Goal: Task Accomplishment & Management: Manage account settings

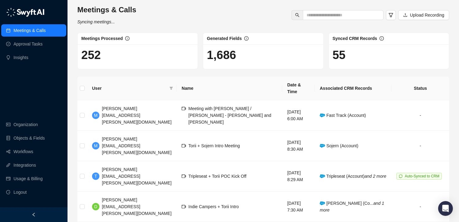
click at [227, 21] on div "Meetings & Calls Syncing meetings... Upload Recording" at bounding box center [263, 15] width 376 height 20
click at [28, 53] on link "Insights" at bounding box center [21, 57] width 15 height 12
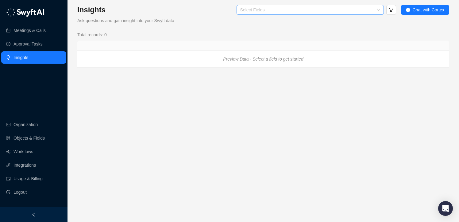
click at [245, 8] on div at bounding box center [307, 10] width 138 height 5
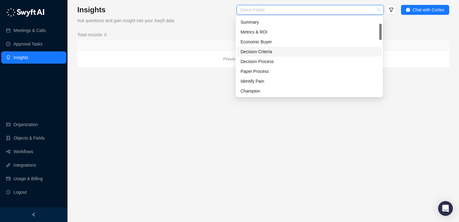
scroll to position [69, 0]
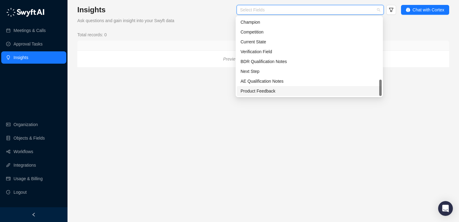
click at [271, 93] on div "Product Feedback" at bounding box center [309, 90] width 137 height 7
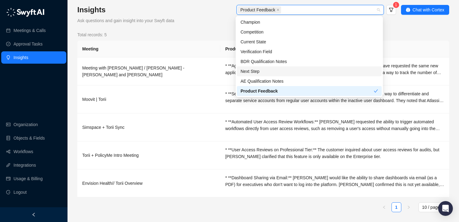
click at [203, 12] on div "Product Feedback 1" at bounding box center [290, 10] width 212 height 11
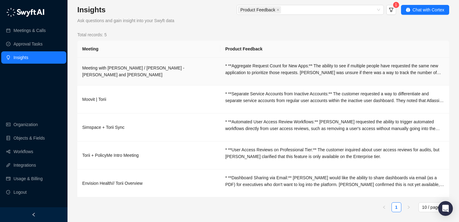
click at [272, 65] on div "* **Aggregate Request Count for New Apps:** The ability to see if multiple peop…" at bounding box center [334, 69] width 219 height 14
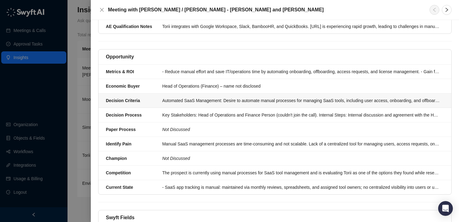
scroll to position [161, 0]
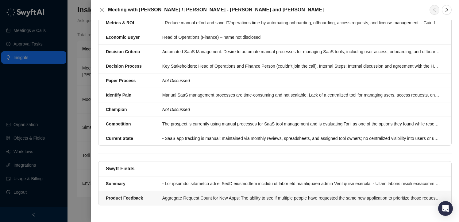
click at [227, 194] on div "Aggregate Request Count for New Apps: The ability to see if multiple people hav…" at bounding box center [301, 197] width 278 height 7
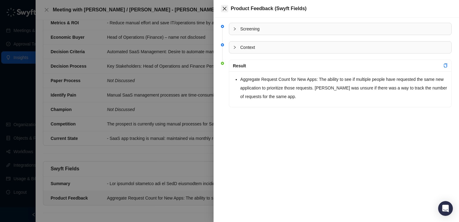
click at [225, 6] on icon "close" at bounding box center [224, 8] width 5 height 5
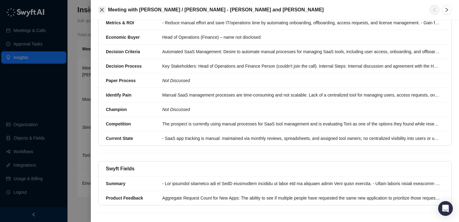
click at [99, 11] on button "Close" at bounding box center [101, 9] width 7 height 7
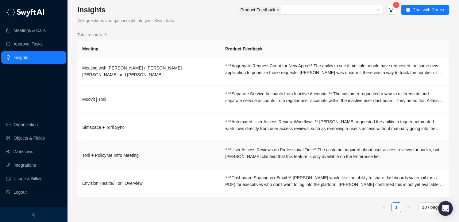
click at [189, 148] on td "Torii + PolicyMe Intro Meeting" at bounding box center [148, 155] width 143 height 28
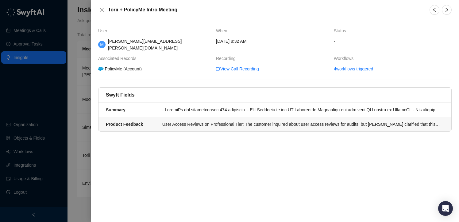
click at [304, 117] on li "Product Feedback User Access Reviews on Professional Tier: The customer inquire…" at bounding box center [275, 124] width 353 height 14
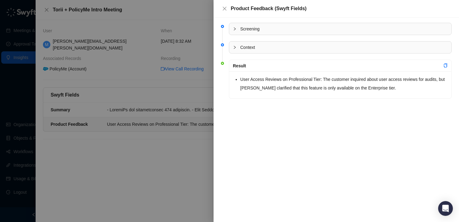
click at [192, 143] on div at bounding box center [229, 111] width 459 height 222
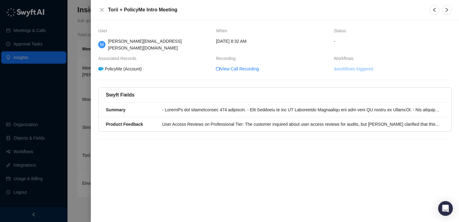
click at [352, 65] on link "4 workflows triggered" at bounding box center [353, 68] width 39 height 7
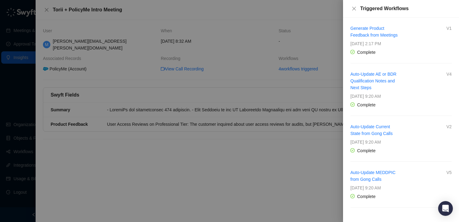
scroll to position [0, 0]
click at [362, 35] on link "Generate Product Feedback from Meetings" at bounding box center [373, 31] width 47 height 12
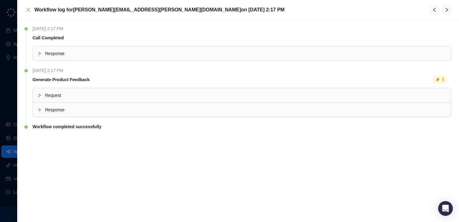
click at [49, 56] on span "Response" at bounding box center [245, 53] width 401 height 7
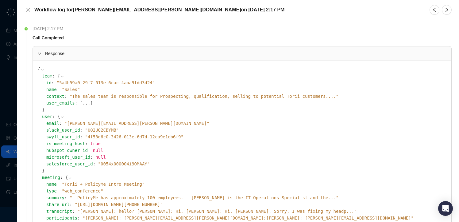
click at [59, 50] on span "Response" at bounding box center [245, 53] width 401 height 7
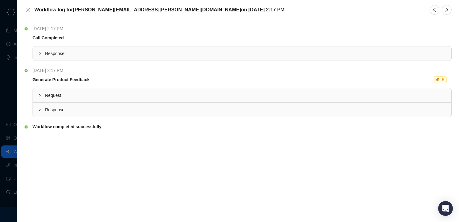
click at [61, 95] on span "Request" at bounding box center [245, 95] width 401 height 7
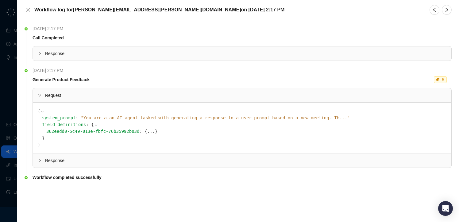
click at [61, 95] on span "Request" at bounding box center [245, 95] width 401 height 7
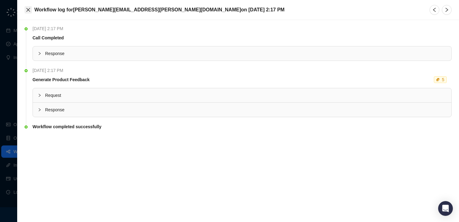
click at [29, 8] on icon "close" at bounding box center [28, 9] width 5 height 5
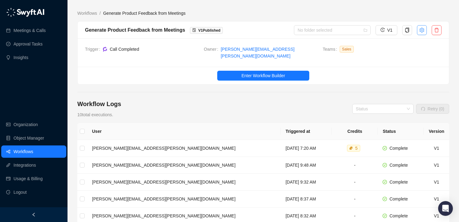
click at [423, 29] on icon "setting" at bounding box center [422, 30] width 5 height 5
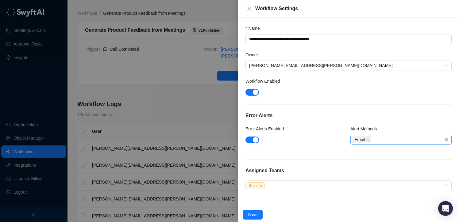
click at [402, 141] on div "Email" at bounding box center [398, 139] width 92 height 9
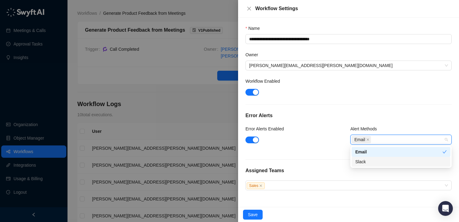
click at [389, 159] on div "Slack" at bounding box center [400, 161] width 91 height 7
click at [369, 139] on icon "close" at bounding box center [367, 139] width 3 height 3
click at [254, 213] on span "Save" at bounding box center [253, 214] width 10 height 7
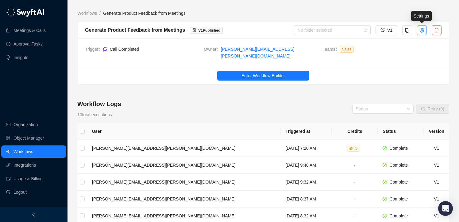
click at [423, 30] on icon "setting" at bounding box center [422, 30] width 5 height 5
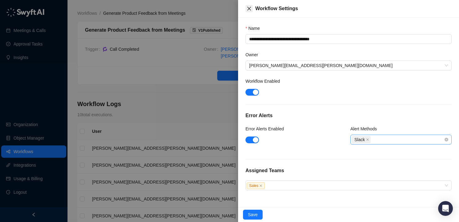
click at [250, 9] on icon "close" at bounding box center [249, 8] width 5 height 5
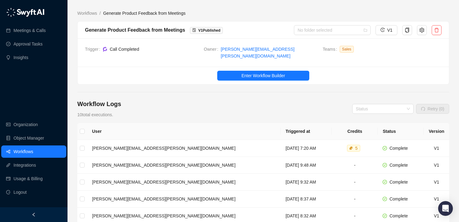
click at [163, 78] on ul "Enter Workflow Builder" at bounding box center [263, 75] width 371 height 17
click at [253, 72] on span "Enter Workflow Builder" at bounding box center [264, 75] width 44 height 7
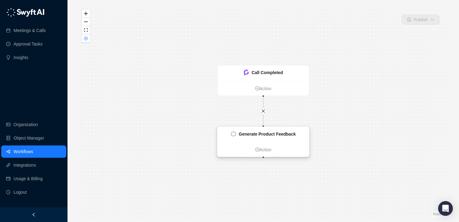
click at [270, 133] on strong "Generate Product Feedback" at bounding box center [267, 133] width 57 height 5
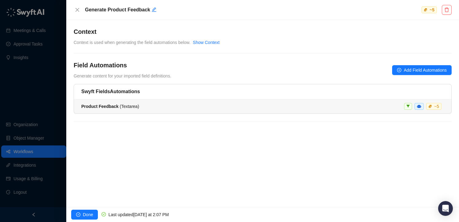
click at [184, 104] on div "Product Feedback ( Textarea ) ~ 5" at bounding box center [262, 106] width 363 height 7
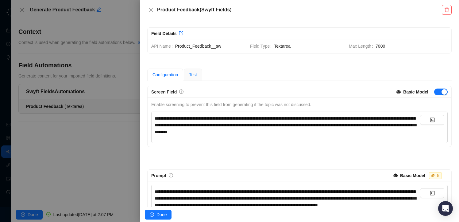
click at [197, 80] on div "Test" at bounding box center [193, 74] width 18 height 12
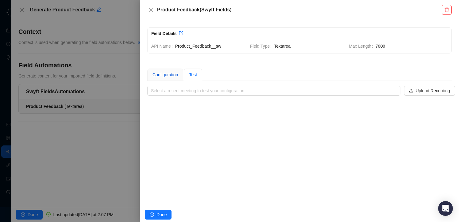
click at [168, 75] on div "Configuration" at bounding box center [165, 74] width 25 height 7
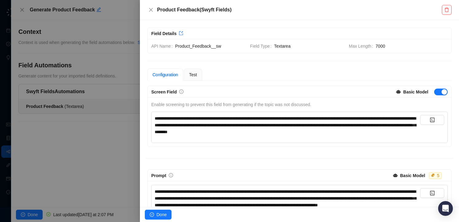
click at [114, 17] on div at bounding box center [229, 111] width 459 height 222
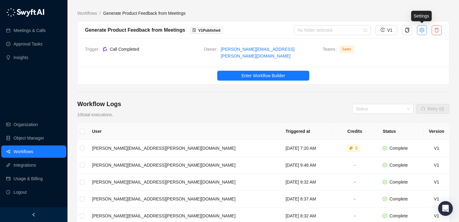
click at [423, 29] on icon "setting" at bounding box center [422, 29] width 5 height 5
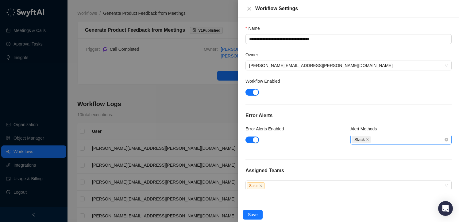
click at [384, 144] on div "Slack" at bounding box center [400, 139] width 101 height 10
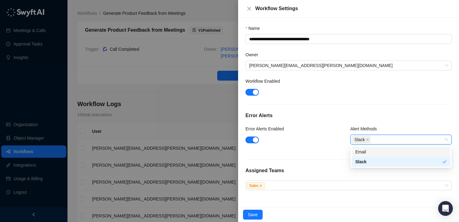
click at [372, 154] on div "Email" at bounding box center [400, 151] width 91 height 7
click at [368, 137] on span at bounding box center [367, 139] width 3 height 7
click at [360, 113] on h5 "Error Alerts" at bounding box center [349, 115] width 206 height 7
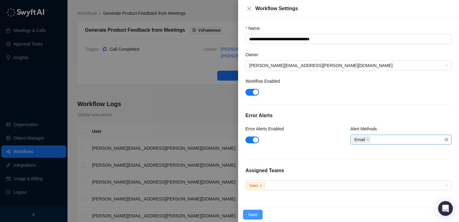
click at [251, 217] on span "Save" at bounding box center [253, 214] width 10 height 7
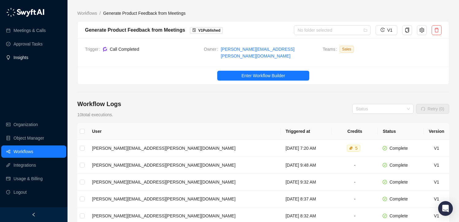
click at [28, 57] on link "Insights" at bounding box center [21, 57] width 15 height 12
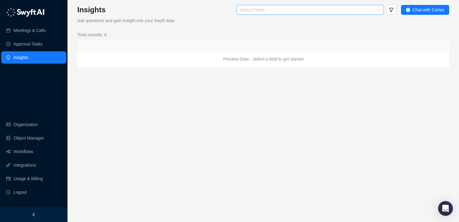
click at [282, 8] on div at bounding box center [307, 10] width 138 height 5
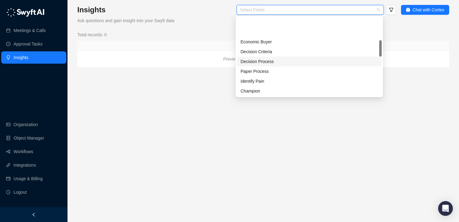
scroll to position [69, 0]
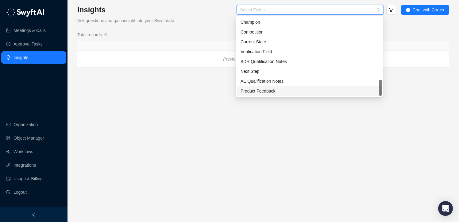
click at [261, 89] on div "Product Feedback" at bounding box center [309, 90] width 137 height 7
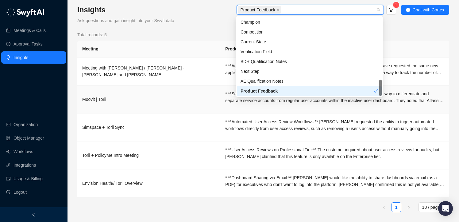
click at [205, 91] on td "Moovit | Torii" at bounding box center [148, 99] width 143 height 28
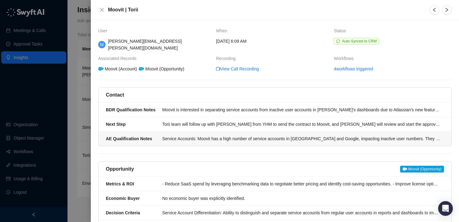
scroll to position [161, 0]
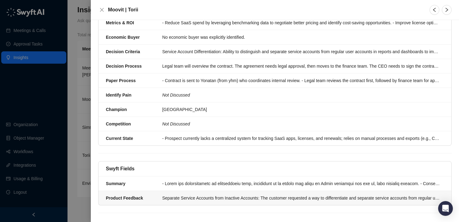
click at [174, 194] on div "Separate Service Accounts from Inactive Accounts: The customer requested a way …" at bounding box center [301, 197] width 278 height 7
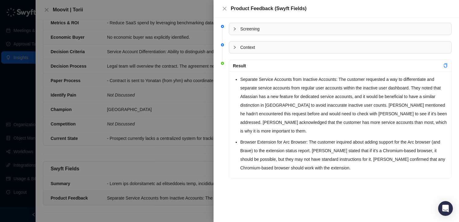
click at [174, 146] on div at bounding box center [229, 111] width 459 height 222
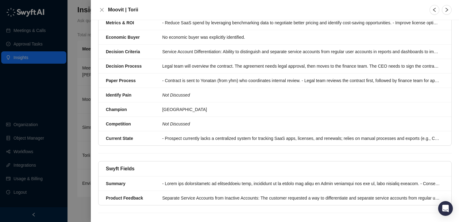
click at [76, 145] on div at bounding box center [229, 111] width 459 height 222
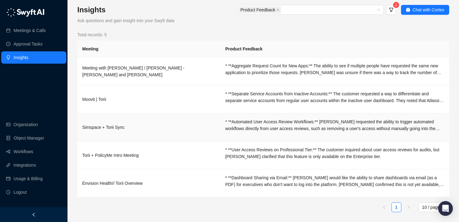
click at [259, 130] on div "* **Automated User Access Review Workflows:** [PERSON_NAME] requested the abili…" at bounding box center [334, 125] width 219 height 14
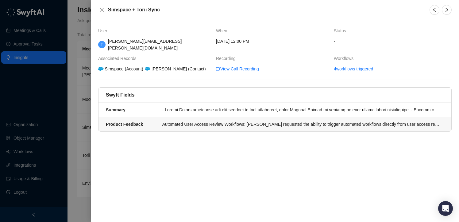
click at [255, 121] on div "Automated User Access Review Workflows: Cameron Shanks requested the ability to…" at bounding box center [301, 124] width 278 height 7
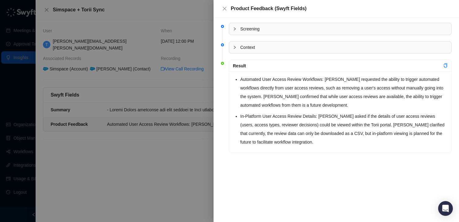
click at [144, 159] on div at bounding box center [229, 111] width 459 height 222
